Goal: Information Seeking & Learning: Learn about a topic

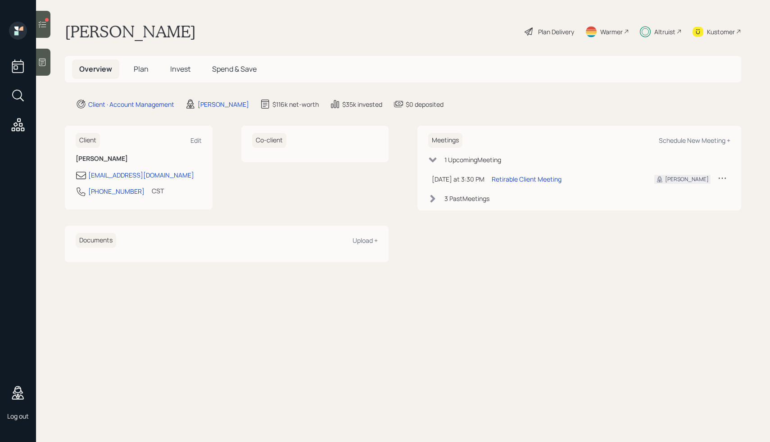
click at [722, 31] on div "Kustomer" at bounding box center [721, 31] width 28 height 9
click at [707, 28] on div "Kustomer" at bounding box center [717, 32] width 49 height 20
click at [139, 73] on span "Plan" at bounding box center [141, 69] width 15 height 10
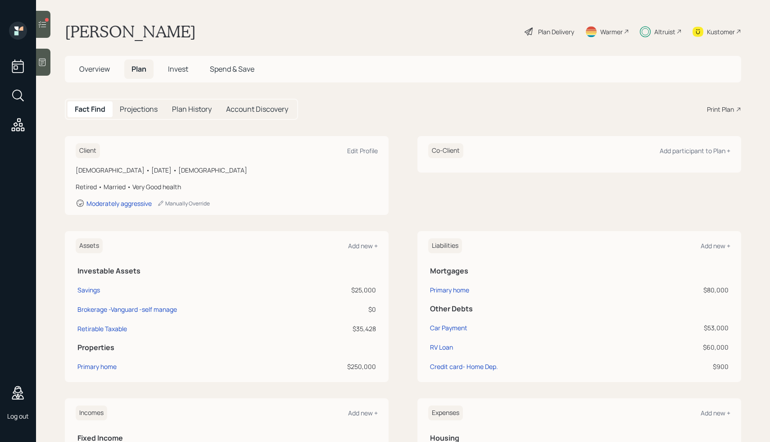
click at [535, 30] on div "Plan Delivery" at bounding box center [549, 32] width 51 height 20
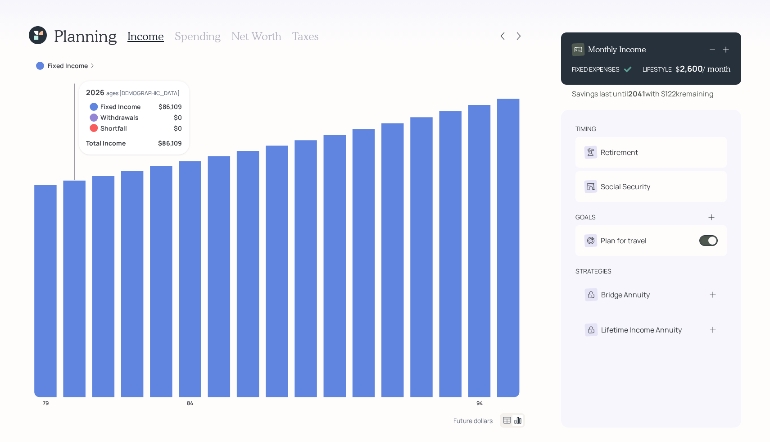
click at [80, 214] on icon at bounding box center [74, 288] width 23 height 217
click at [186, 36] on h3 "Spending" at bounding box center [198, 36] width 46 height 13
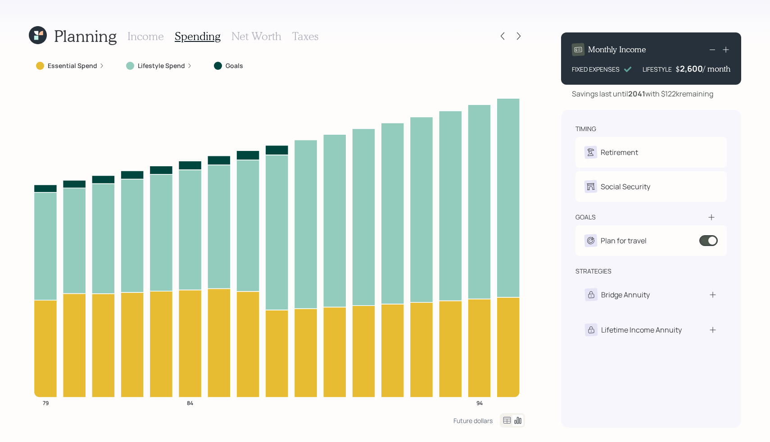
click at [150, 32] on h3 "Income" at bounding box center [145, 36] width 36 height 13
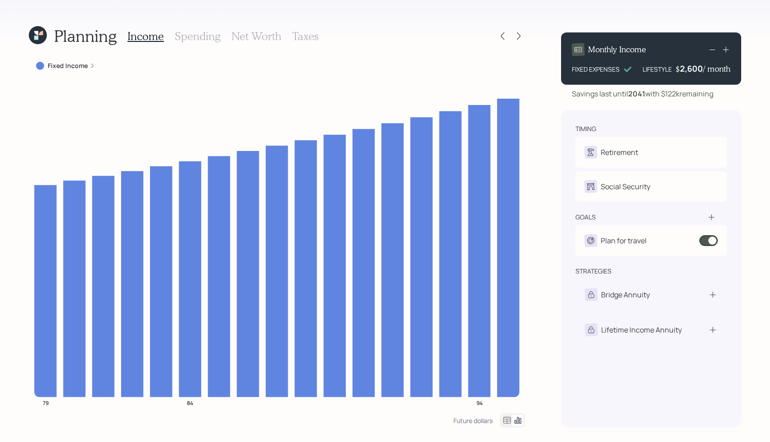
click at [202, 37] on h3 "Spending" at bounding box center [198, 36] width 46 height 13
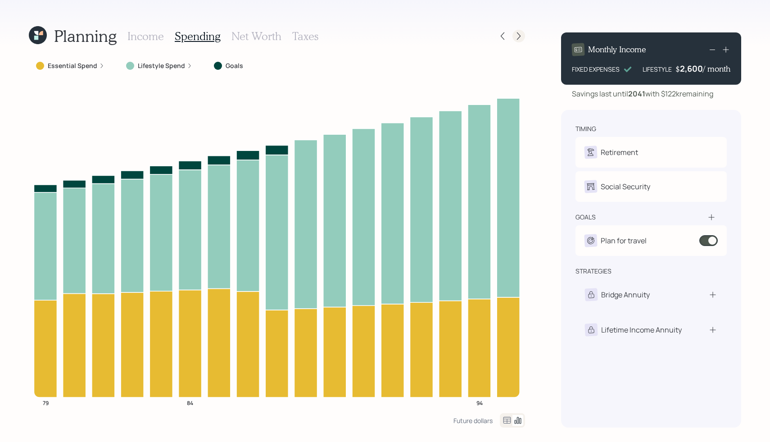
click at [519, 32] on icon at bounding box center [518, 36] width 9 height 9
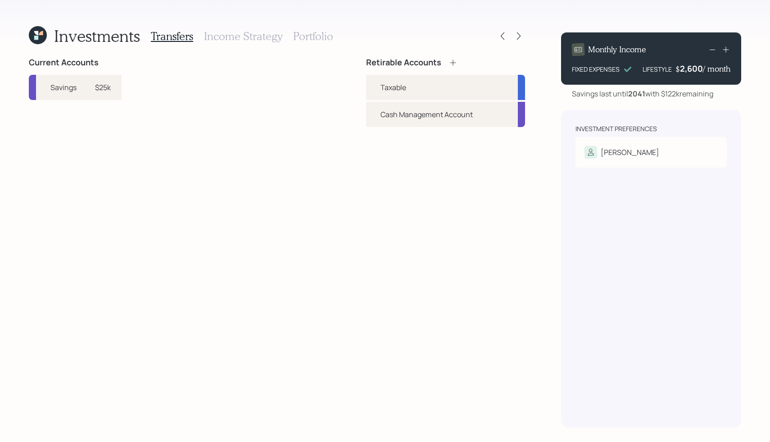
click at [223, 38] on h3 "Income Strategy" at bounding box center [243, 36] width 78 height 13
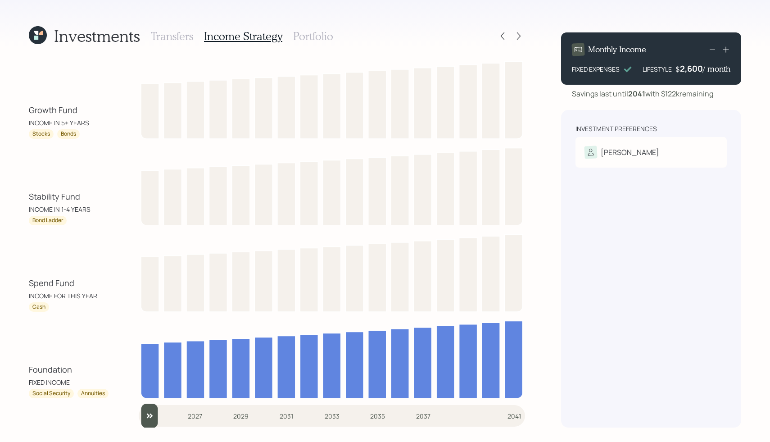
click at [299, 35] on h3 "Portfolio" at bounding box center [313, 36] width 40 height 13
